Goal: Information Seeking & Learning: Learn about a topic

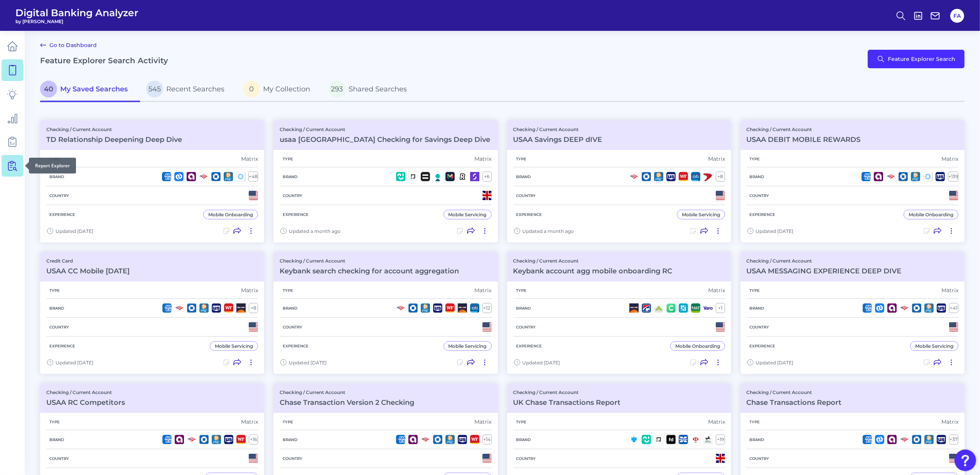
click at [18, 164] on link at bounding box center [13, 166] width 22 height 22
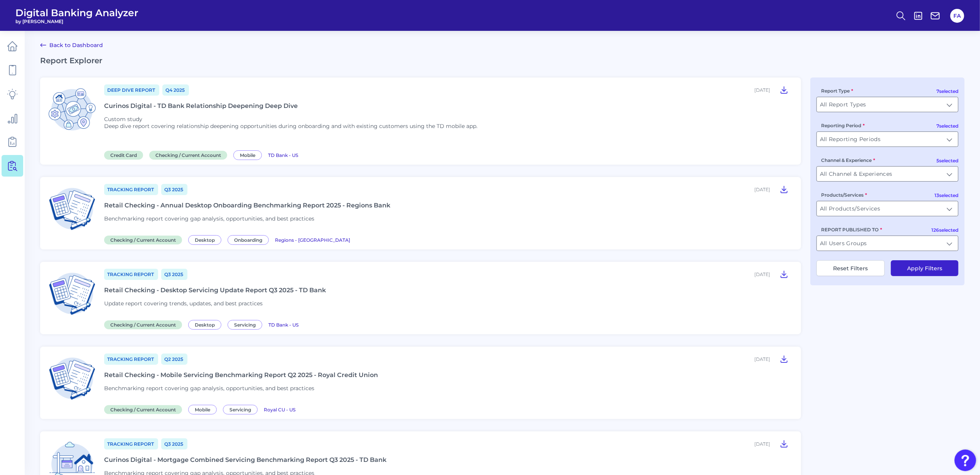
click at [897, 232] on div "REPORT PUBLISHED TO All Users Groups All Users Groups" at bounding box center [888, 238] width 142 height 25
click at [901, 241] on input "All Users Groups" at bounding box center [887, 243] width 141 height 15
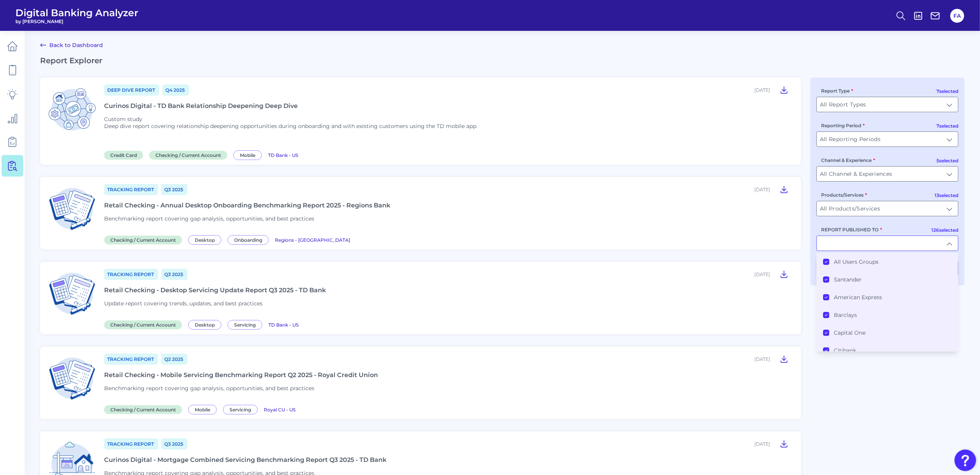
click at [870, 270] on li "All Users Groups" at bounding box center [887, 262] width 141 height 18
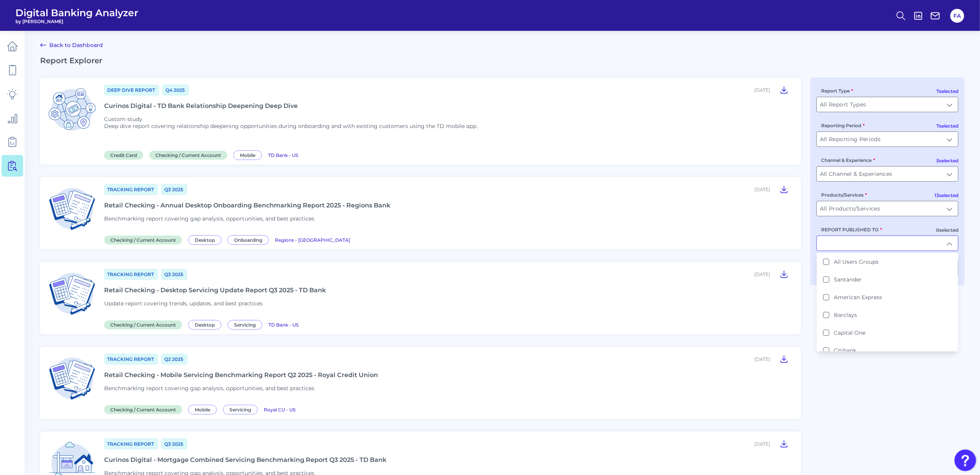
click at [863, 237] on div "REPORT PUBLISHED TO All Users Groups Santander American Express Barclays Capita…" at bounding box center [888, 238] width 142 height 25
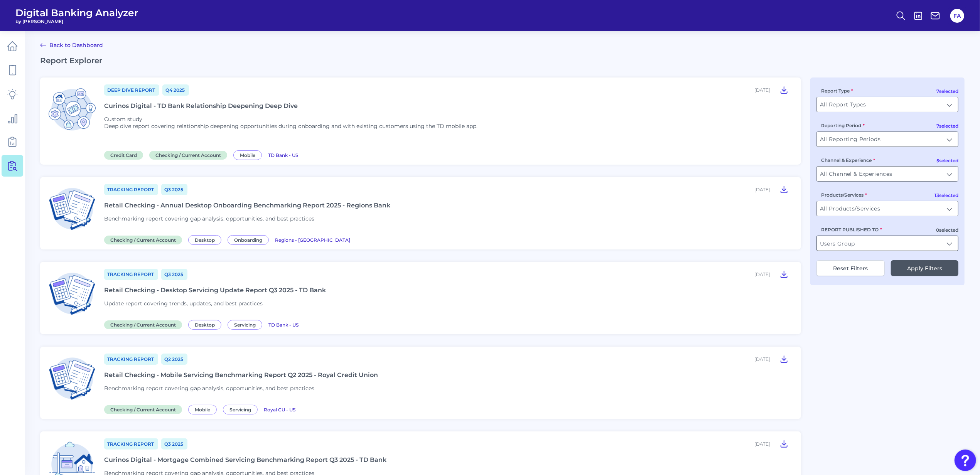
click at [861, 243] on input "REPORT PUBLISHED TO" at bounding box center [887, 243] width 141 height 15
type input "TD"
click at [864, 253] on div "7 selected Report Type All Report Types All Report Types 7 selected Reporting P…" at bounding box center [887, 182] width 154 height 208
click at [863, 260] on div "7 selected Report Type All Report Types All Report Types 7 selected Reporting P…" at bounding box center [887, 182] width 154 height 208
click at [859, 236] on div "REPORT PUBLISHED TO" at bounding box center [888, 238] width 142 height 25
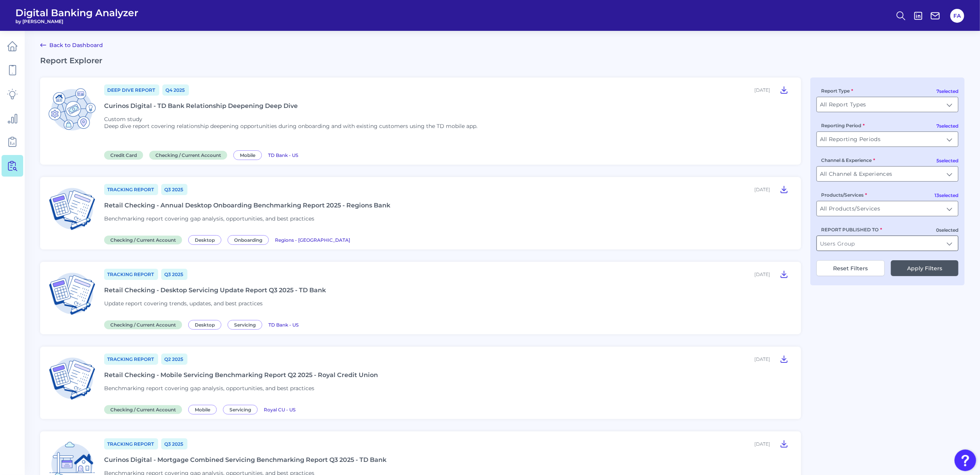
click at [857, 249] on input "REPORT PUBLISHED TO" at bounding box center [887, 243] width 141 height 15
click at [852, 263] on label "TD Bank" at bounding box center [845, 261] width 22 height 7
type input "TD Bank"
click at [852, 262] on label "TD Bank" at bounding box center [845, 261] width 22 height 7
drag, startPoint x: 852, startPoint y: 262, endPoint x: 845, endPoint y: 263, distance: 7.8
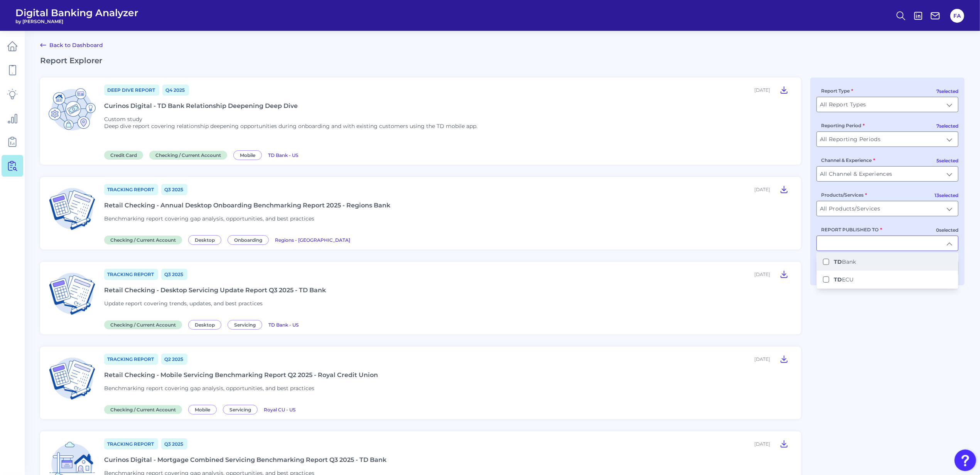
click at [845, 263] on label "TD Bank" at bounding box center [845, 261] width 22 height 7
type input "TD Bank"
drag, startPoint x: 884, startPoint y: 351, endPoint x: 895, endPoint y: 331, distance: 22.8
click at [928, 276] on button "Apply Filters" at bounding box center [925, 268] width 68 height 16
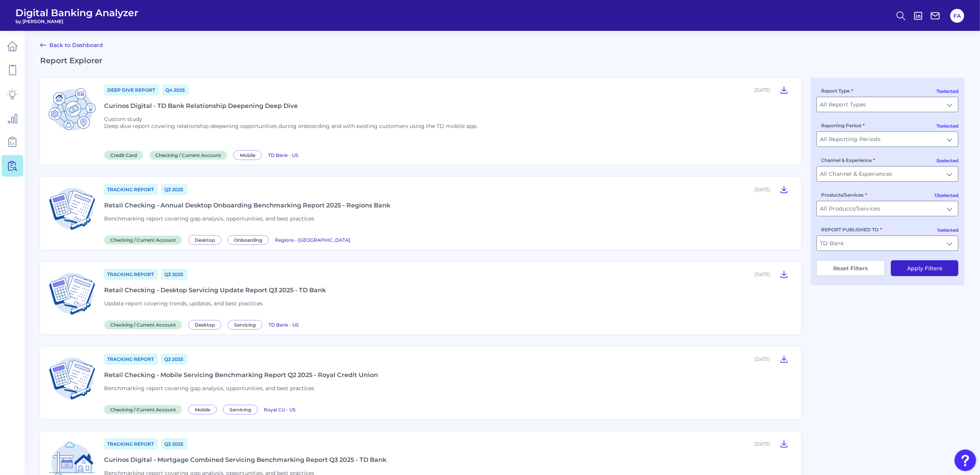
click at [929, 275] on button "Apply Filters" at bounding box center [925, 268] width 68 height 16
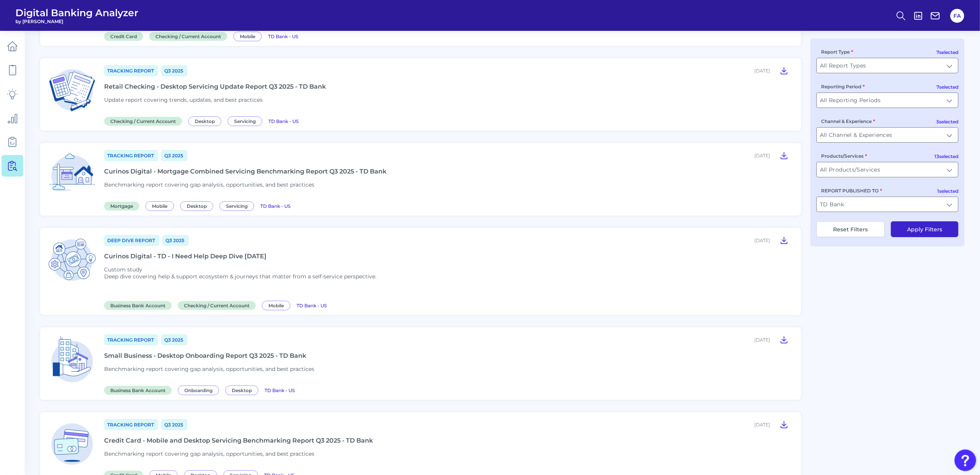
scroll to position [154, 0]
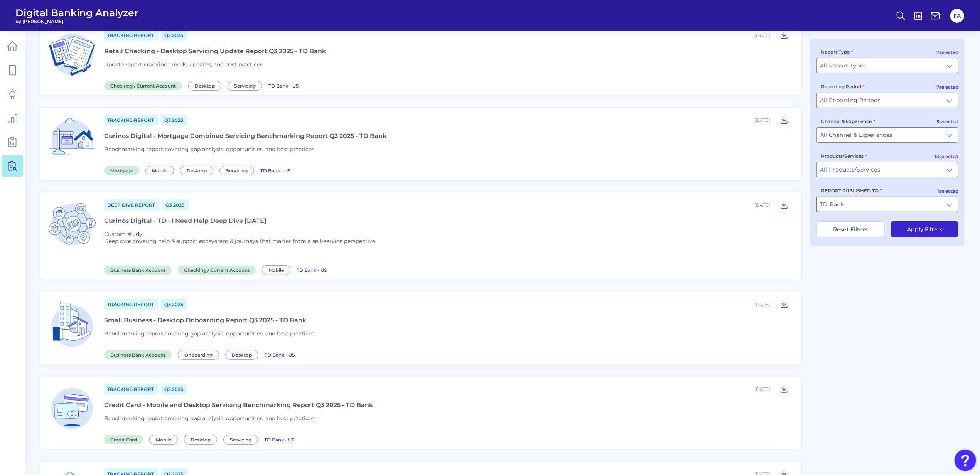
click at [860, 207] on input "TD Bank" at bounding box center [887, 204] width 141 height 15
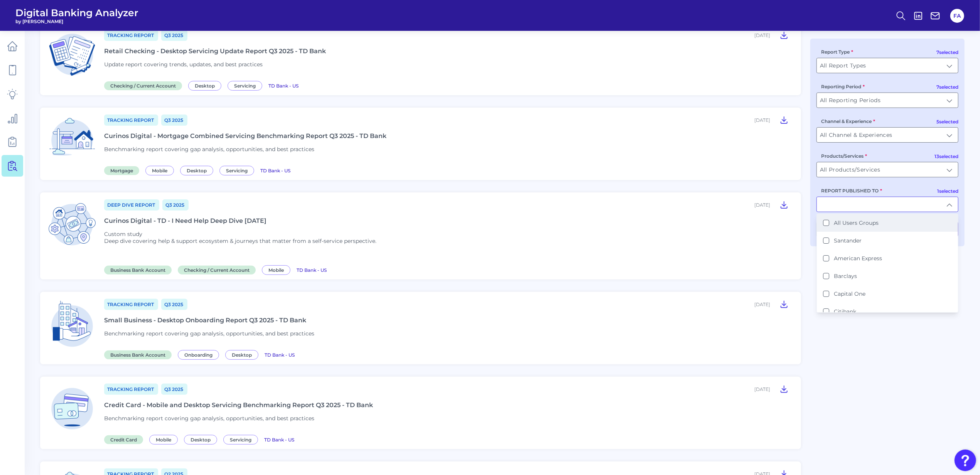
click at [839, 229] on li "All Users Groups" at bounding box center [887, 223] width 141 height 18
type input "All Users Groups"
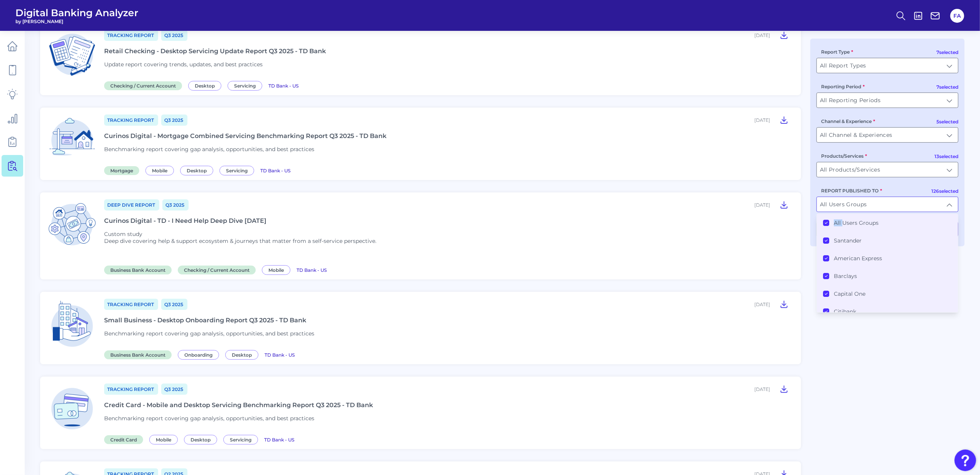
click at [839, 229] on li "All Users Groups" at bounding box center [887, 223] width 141 height 18
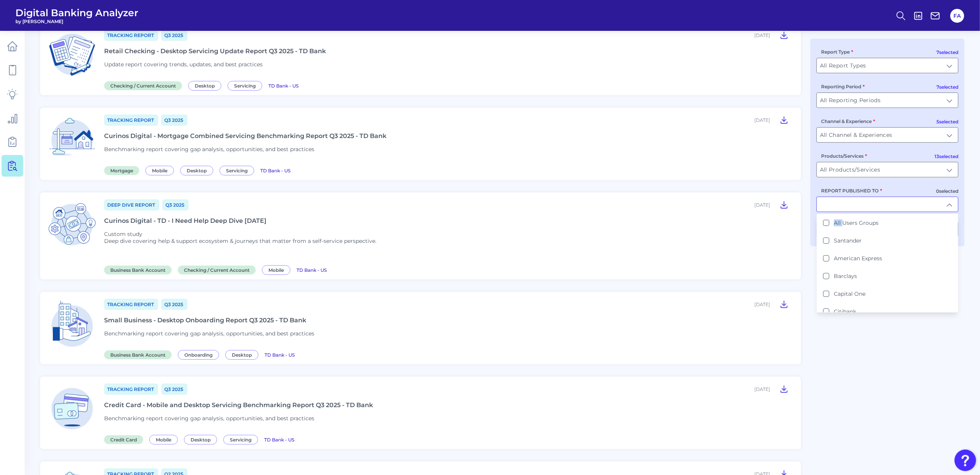
drag, startPoint x: 839, startPoint y: 229, endPoint x: 835, endPoint y: 209, distance: 20.4
click at [835, 208] on input "REPORT PUBLISHED TO" at bounding box center [887, 204] width 141 height 15
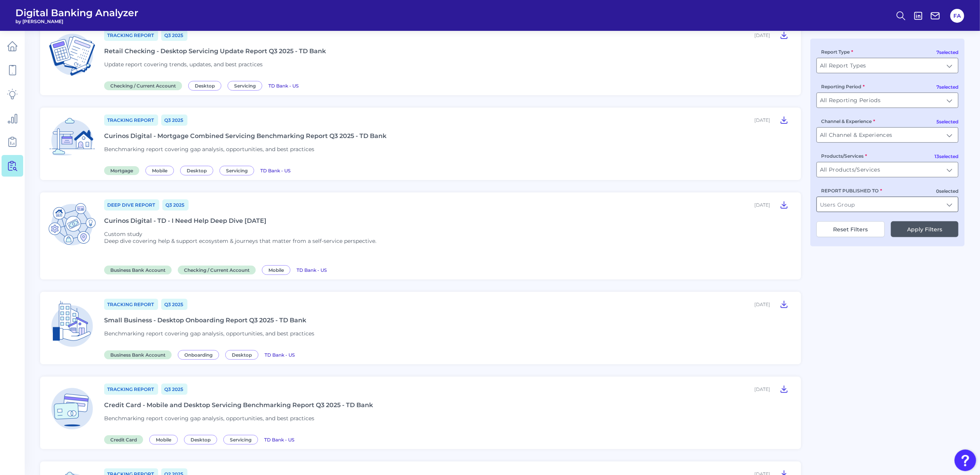
click at [835, 209] on input "REPORT PUBLISHED TO" at bounding box center [887, 204] width 141 height 15
click at [837, 223] on b "Truist" at bounding box center [842, 222] width 16 height 7
type input "Truist"
click at [924, 240] on div "7 selected Report Type All Report Types All Report Types 7 selected Reporting P…" at bounding box center [887, 143] width 154 height 208
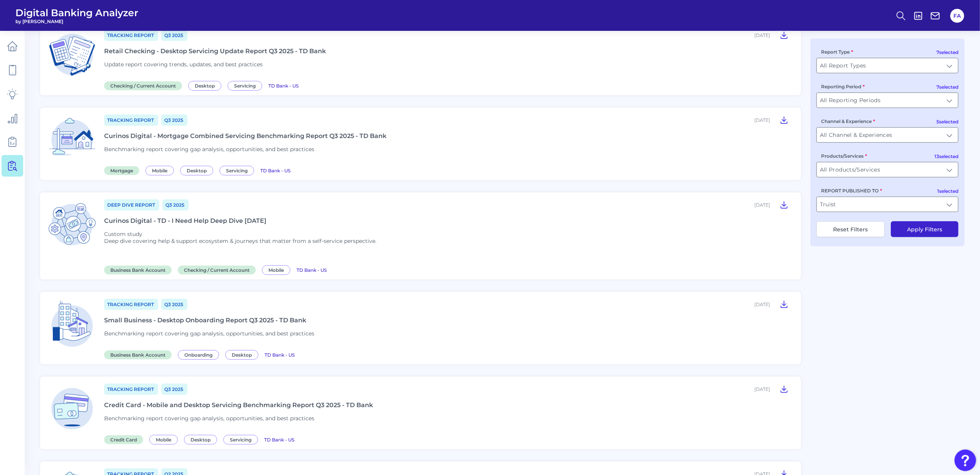
click at [923, 233] on button "Apply Filters" at bounding box center [925, 229] width 68 height 16
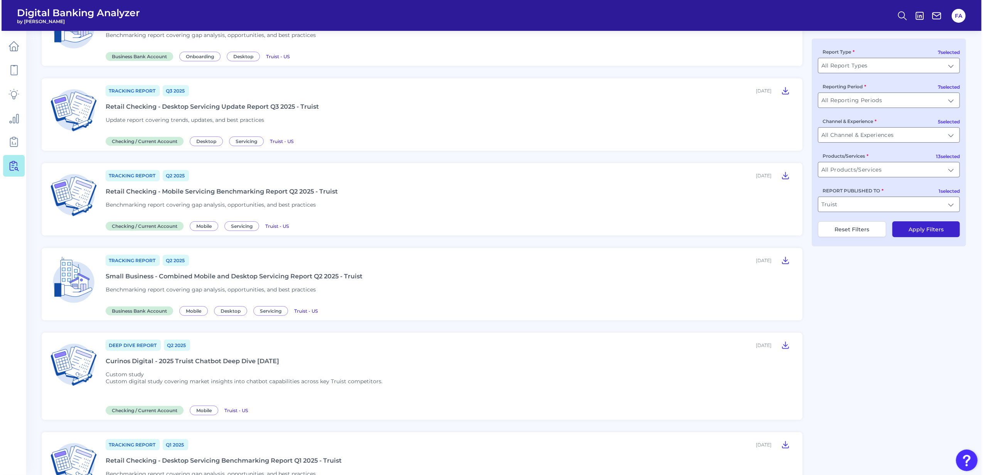
scroll to position [0, 0]
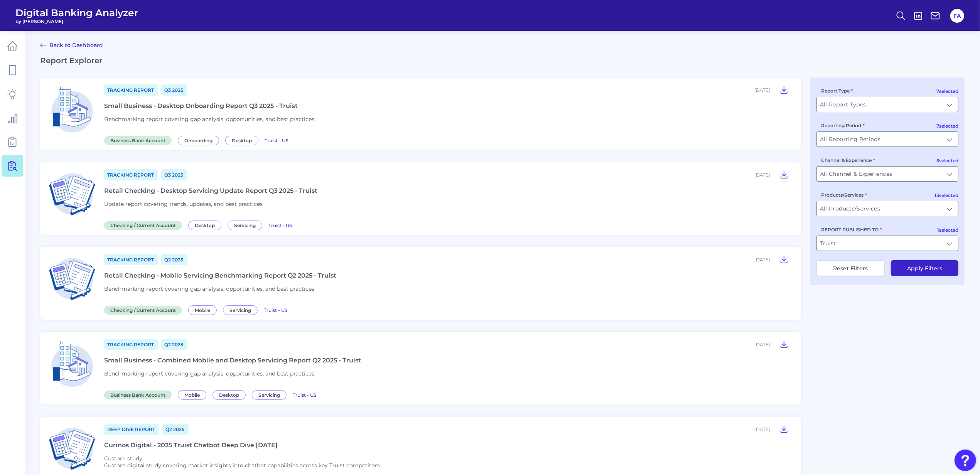
click at [193, 274] on div "Retail Checking - Mobile Servicing Benchmarking Report Q2 2025 - Truist" at bounding box center [220, 275] width 232 height 7
